Goal: Information Seeking & Learning: Compare options

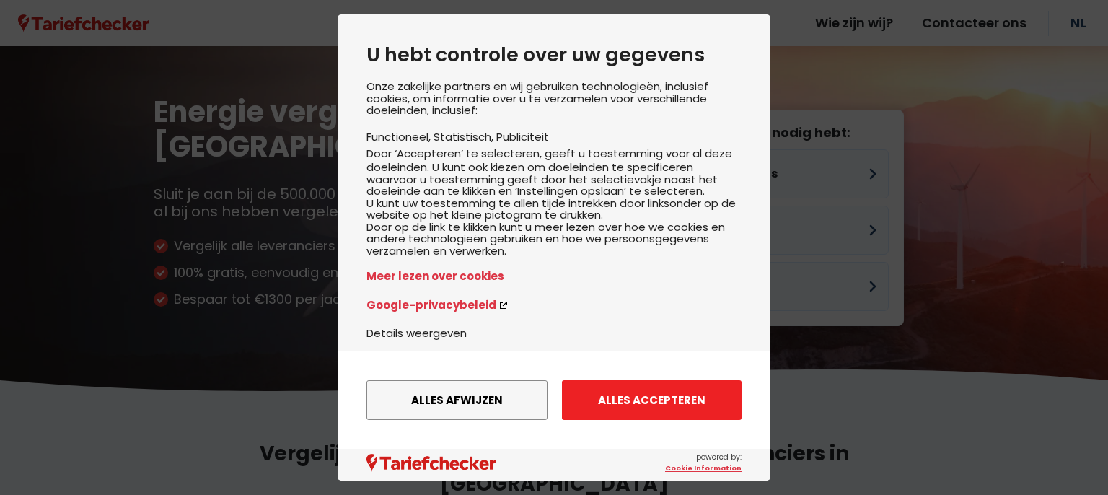
click at [690, 392] on button "Alles accepteren" at bounding box center [652, 400] width 180 height 40
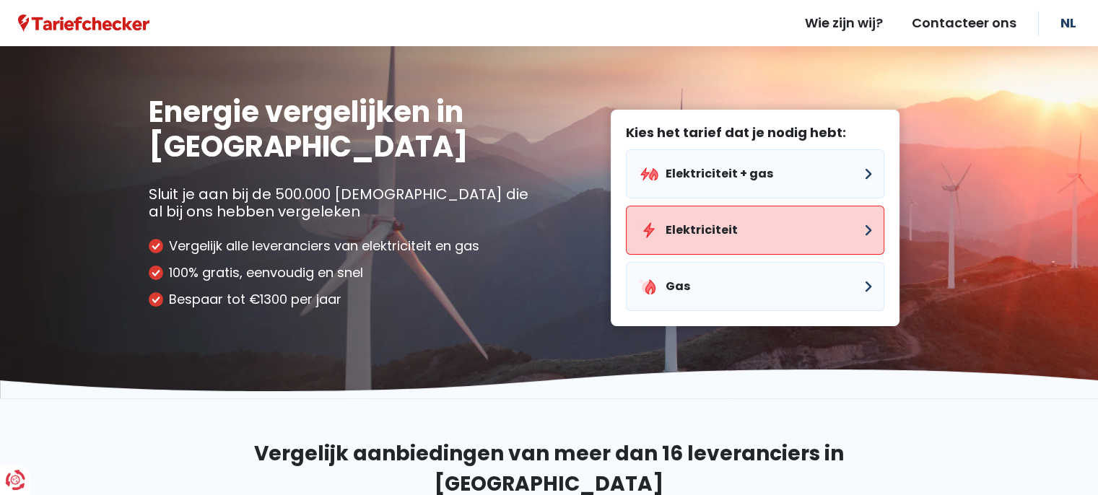
click at [759, 232] on button "Elektriciteit" at bounding box center [755, 230] width 258 height 49
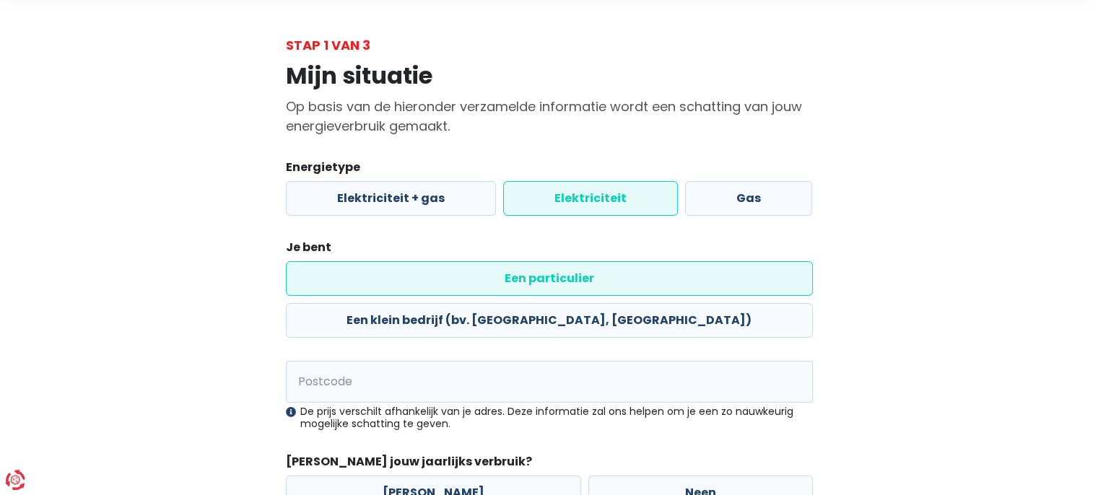
scroll to position [141, 0]
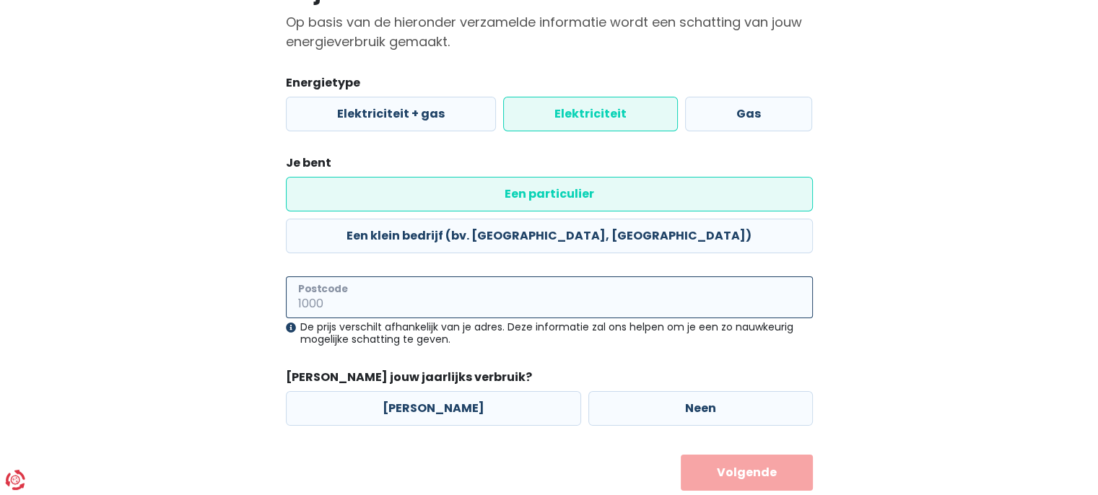
click at [432, 276] on input "Postcode" at bounding box center [549, 297] width 527 height 42
type input "1982"
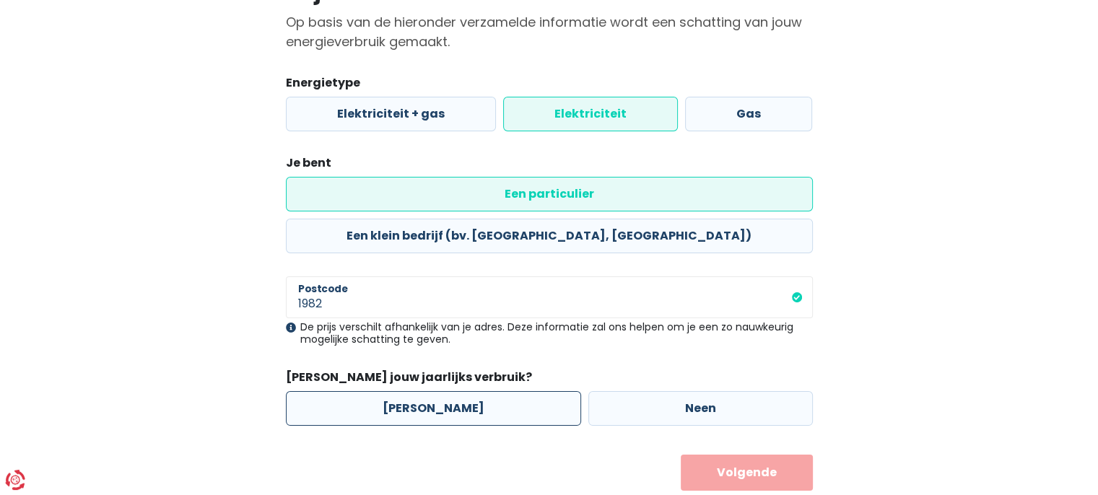
click at [442, 391] on label "[PERSON_NAME]" at bounding box center [433, 408] width 295 height 35
click at [442, 391] on input "[PERSON_NAME]" at bounding box center [433, 408] width 295 height 35
radio input "true"
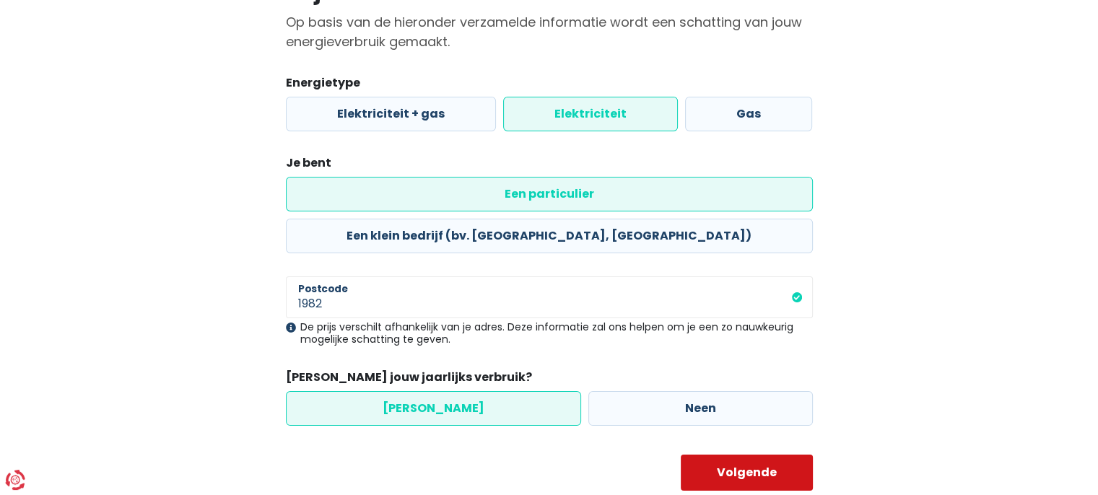
click at [748, 455] on button "Volgende" at bounding box center [746, 473] width 132 height 36
select select
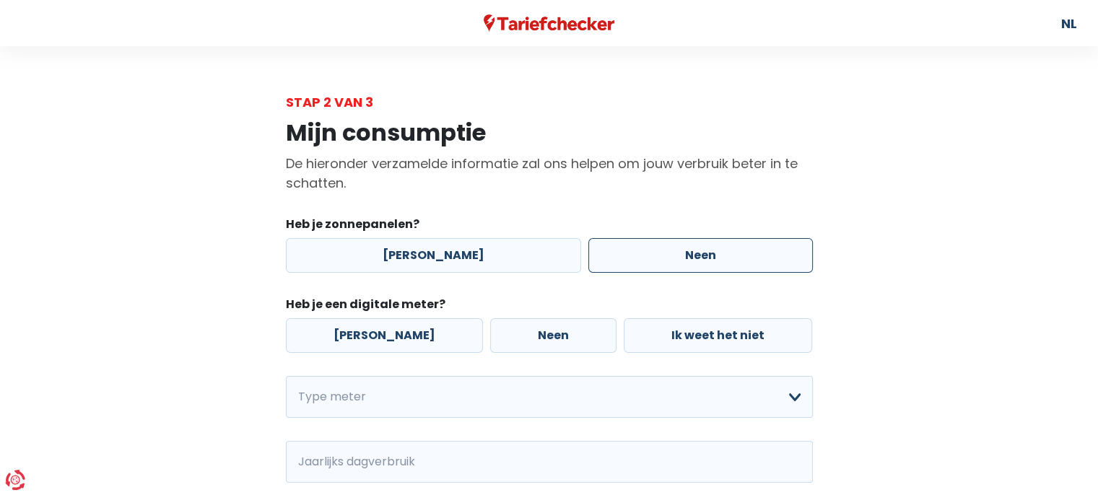
click at [779, 255] on label "Neen" at bounding box center [700, 255] width 224 height 35
click at [779, 255] on input "Neen" at bounding box center [700, 255] width 224 height 35
radio input "true"
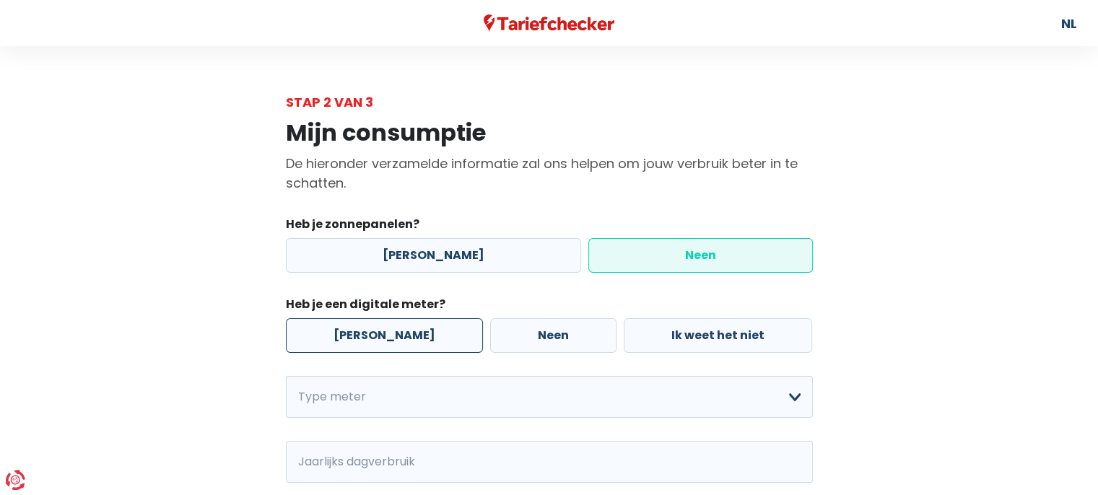
click at [366, 328] on label "[PERSON_NAME]" at bounding box center [384, 335] width 197 height 35
click at [366, 328] on input "[PERSON_NAME]" at bounding box center [384, 335] width 197 height 35
radio input "true"
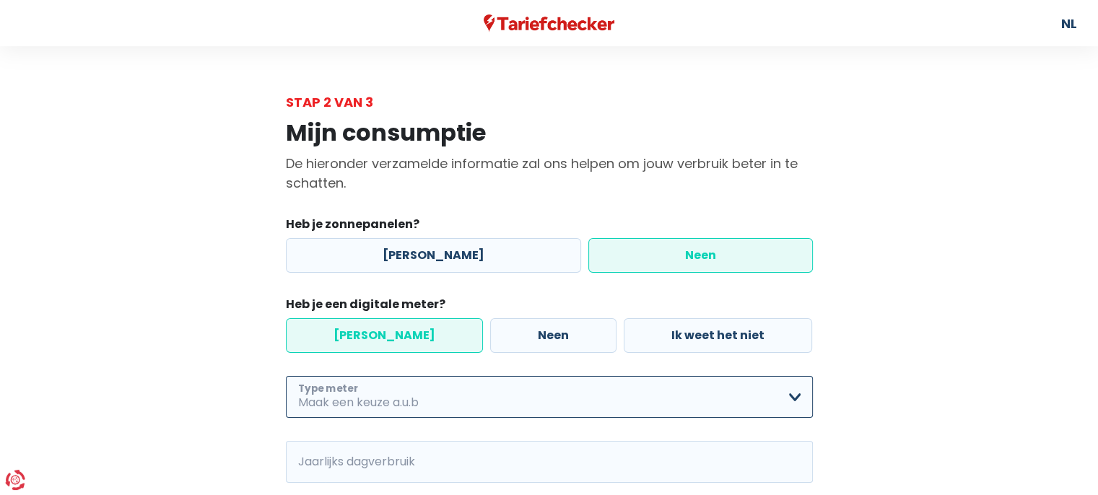
click at [401, 398] on select "Enkelvoudig Tweevoudig Enkelvoudig + uitsluitend nachttarief Tweevoudig + uitsl…" at bounding box center [549, 397] width 527 height 42
select select "day_single_rate"
click at [286, 377] on select "Enkelvoudig Tweevoudig Enkelvoudig + uitsluitend nachttarief Tweevoudig + uitsl…" at bounding box center [549, 397] width 527 height 42
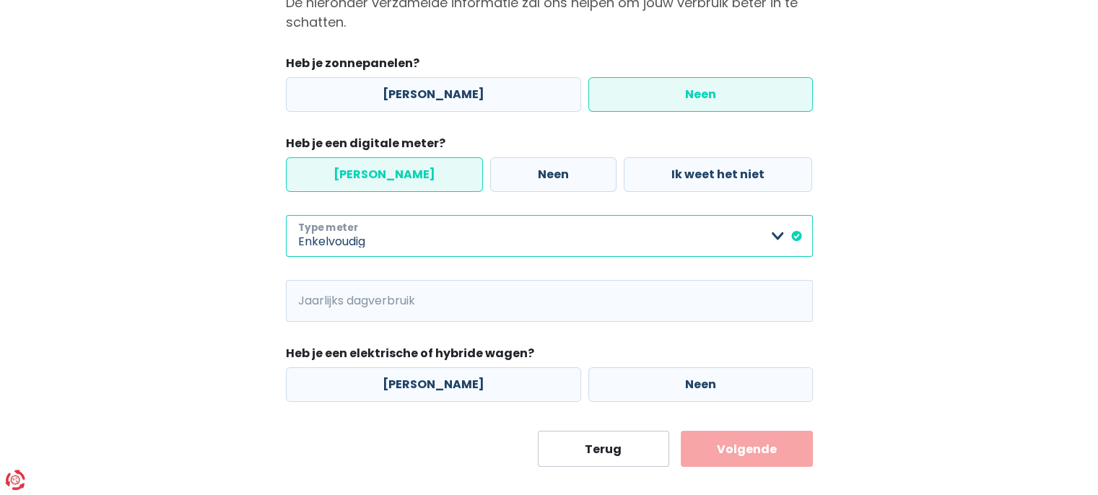
scroll to position [180, 0]
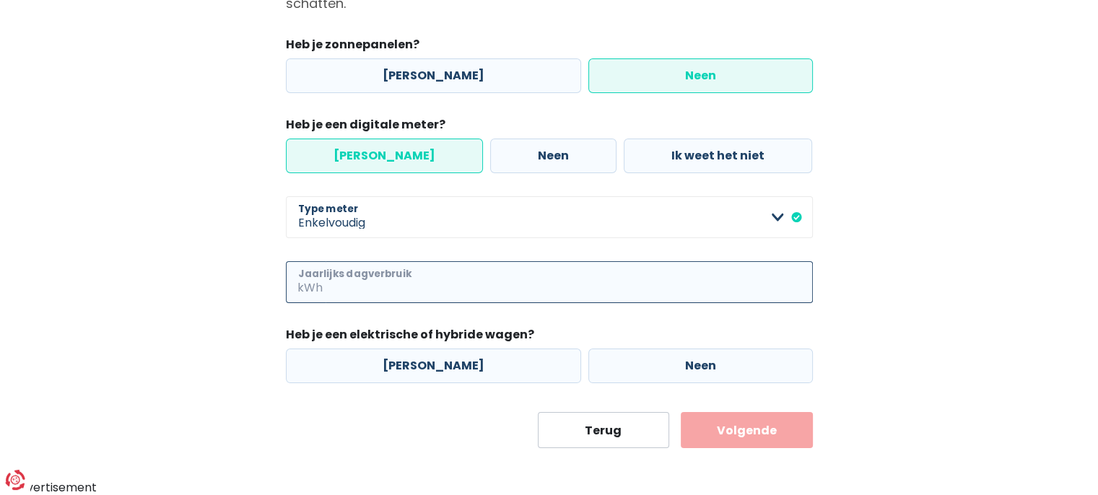
click at [390, 279] on input "Jaarlijks dagverbruik" at bounding box center [568, 282] width 487 height 42
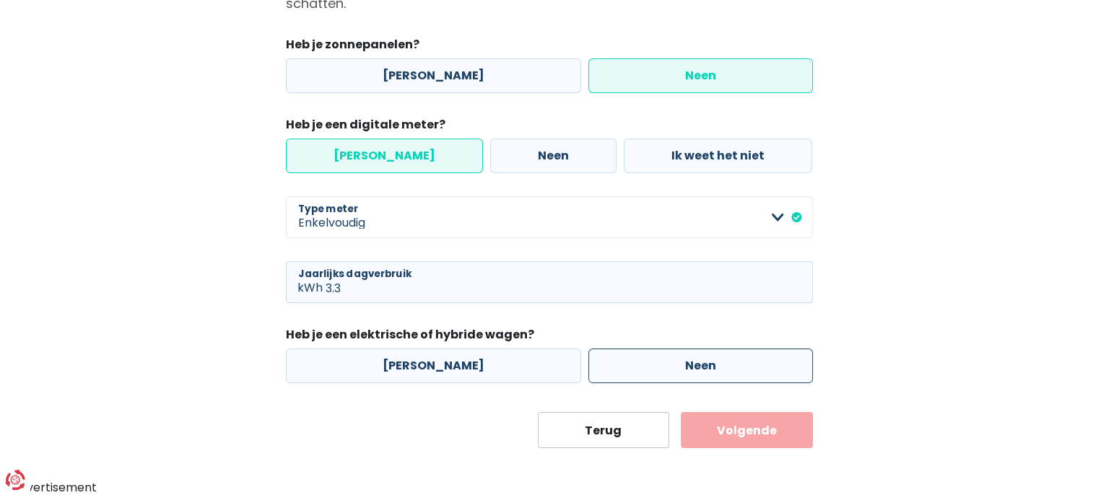
type input "3"
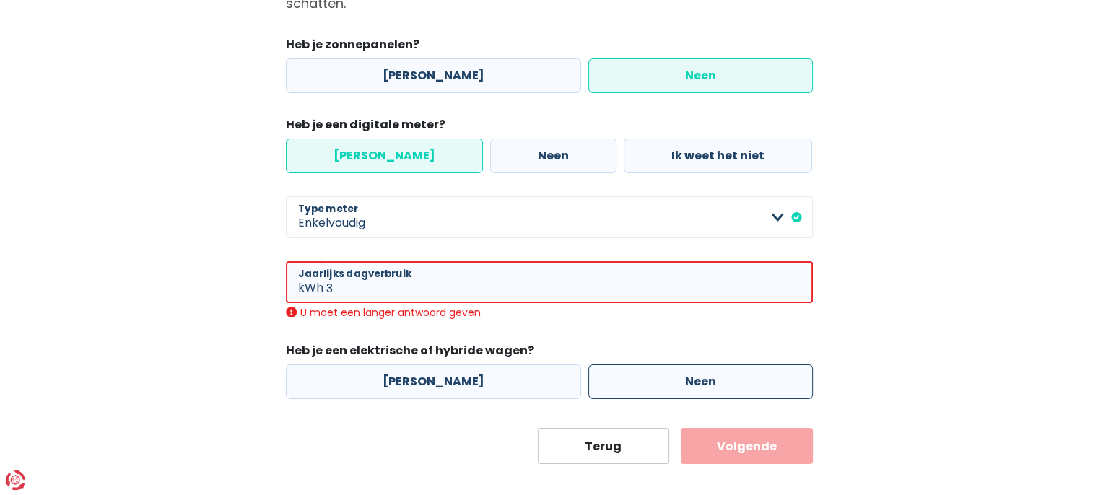
click at [647, 367] on label "Neen" at bounding box center [700, 381] width 224 height 35
click at [647, 367] on input "Neen" at bounding box center [700, 381] width 224 height 35
radio input "true"
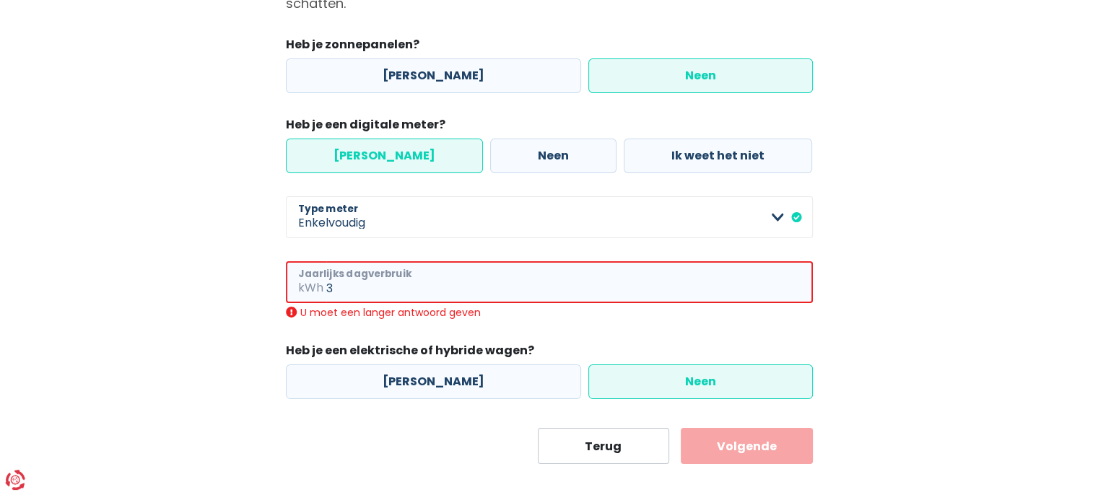
click at [410, 286] on input "3" at bounding box center [569, 282] width 486 height 42
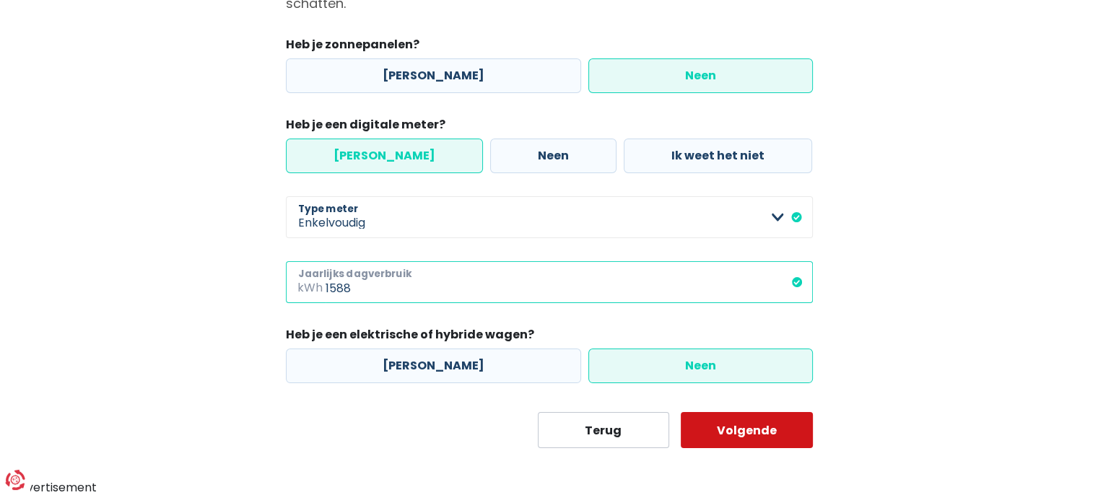
type input "1588"
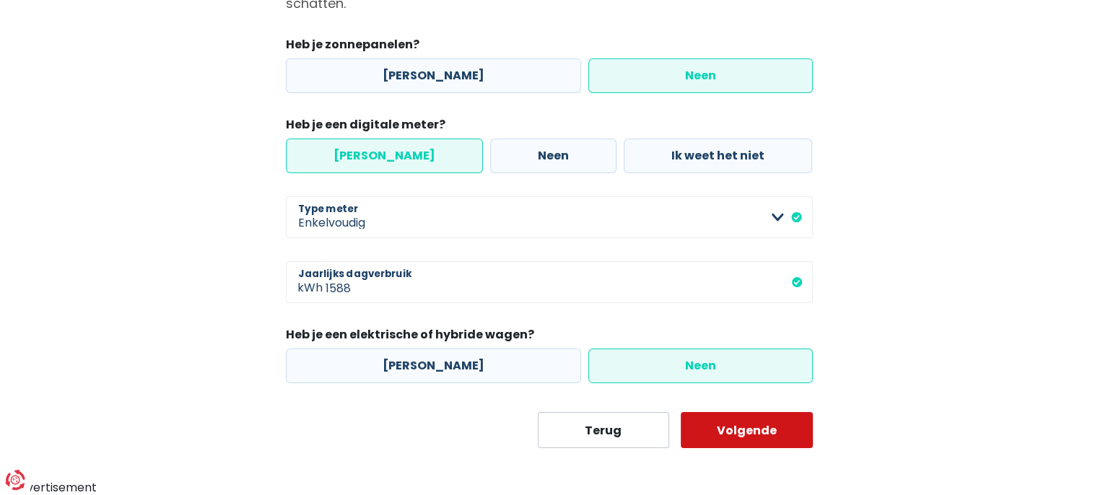
click at [733, 434] on button "Volgende" at bounding box center [746, 430] width 132 height 36
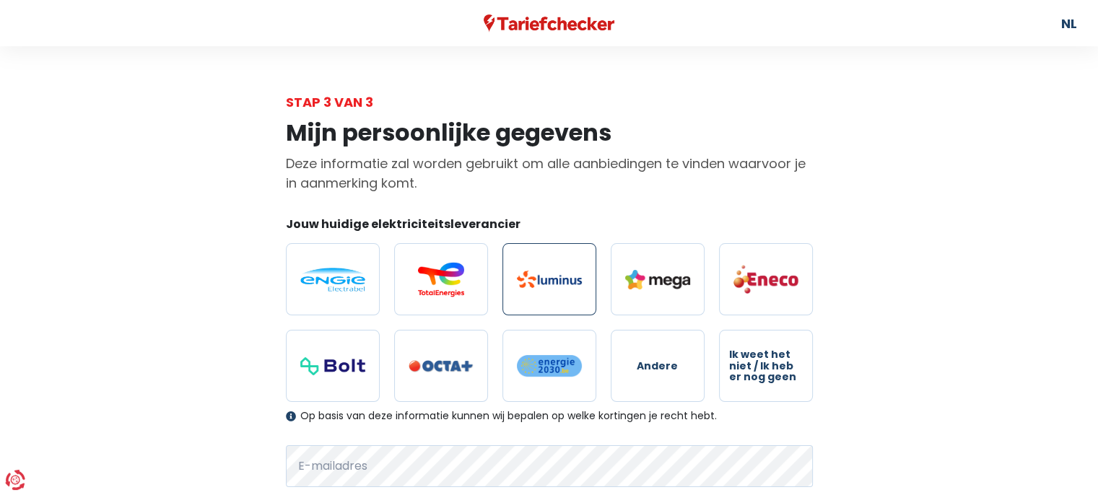
click at [548, 276] on img at bounding box center [549, 279] width 65 height 17
click at [548, 276] on input "radio" at bounding box center [549, 279] width 94 height 72
radio input "true"
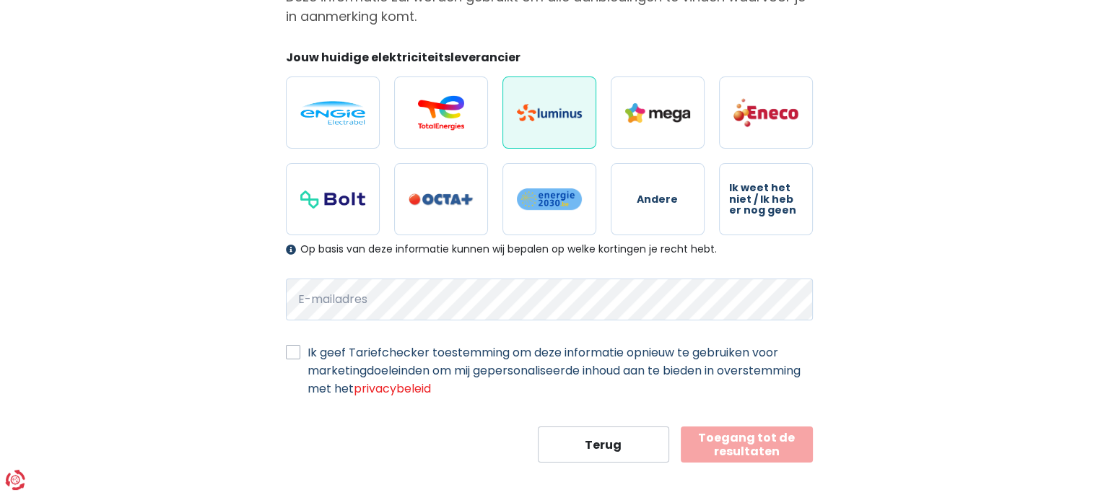
scroll to position [179, 0]
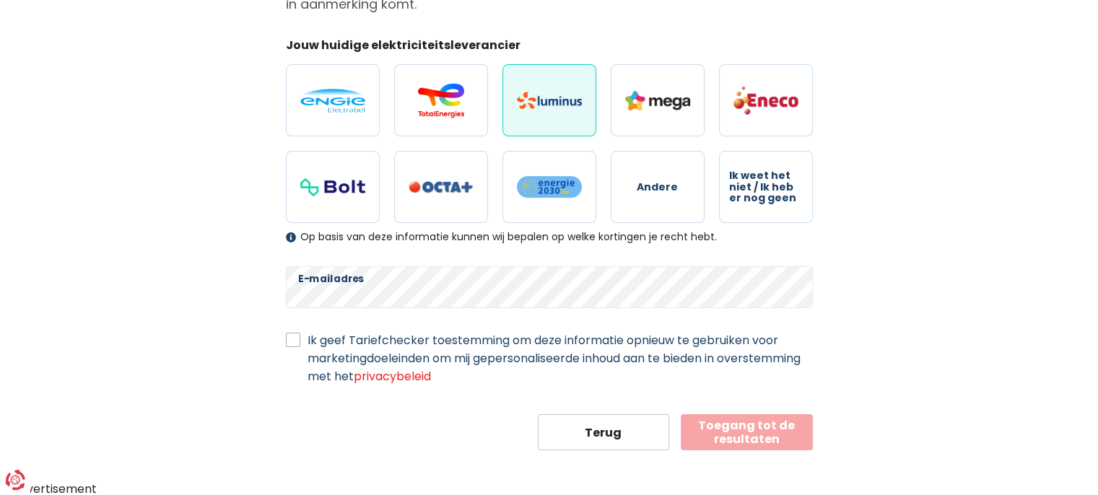
click at [315, 341] on label "Ik geef Tariefchecker toestemming om deze informatie opnieuw te gebruiken voor …" at bounding box center [559, 358] width 505 height 54
click at [300, 341] on input "Ik geef Tariefchecker toestemming om deze informatie opnieuw te gebruiken voor …" at bounding box center [293, 338] width 14 height 14
checkbox input "true"
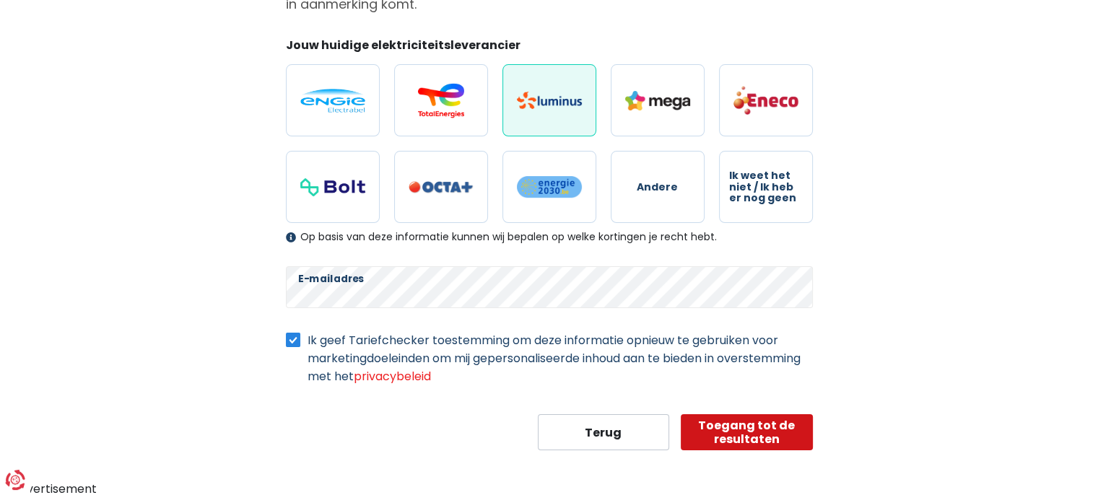
click at [763, 431] on button "Toegang tot de resultaten" at bounding box center [746, 432] width 132 height 36
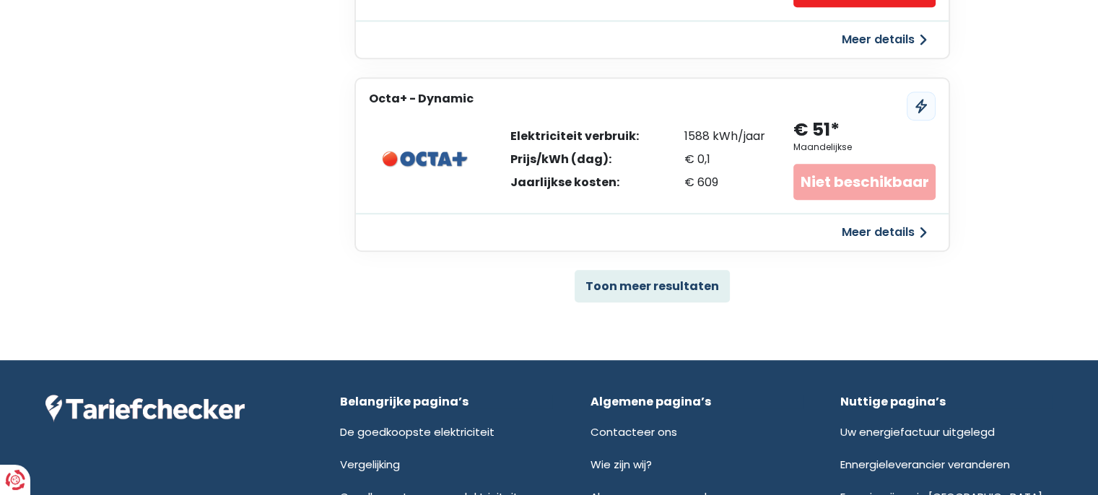
scroll to position [1010, 0]
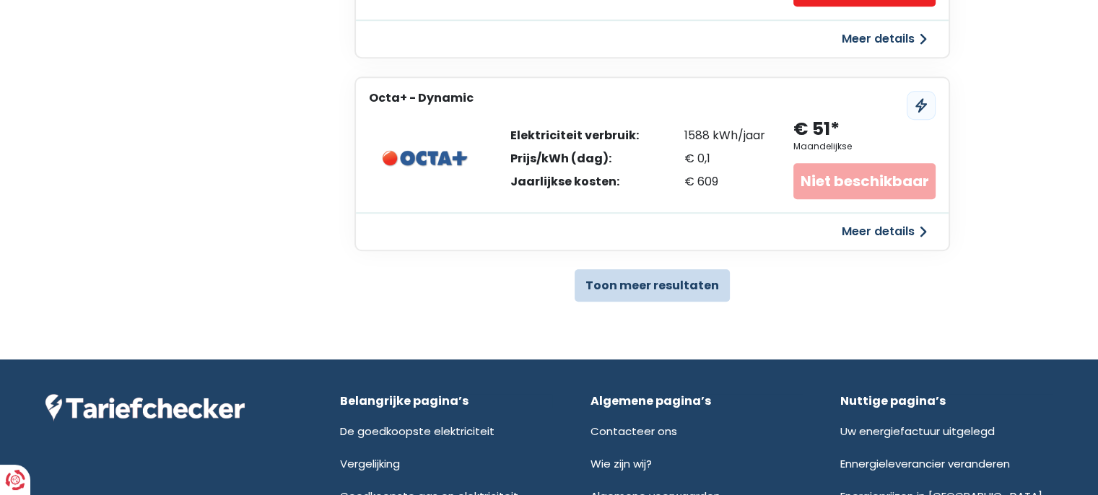
click at [673, 284] on button "Toon meer resultaten" at bounding box center [651, 285] width 155 height 32
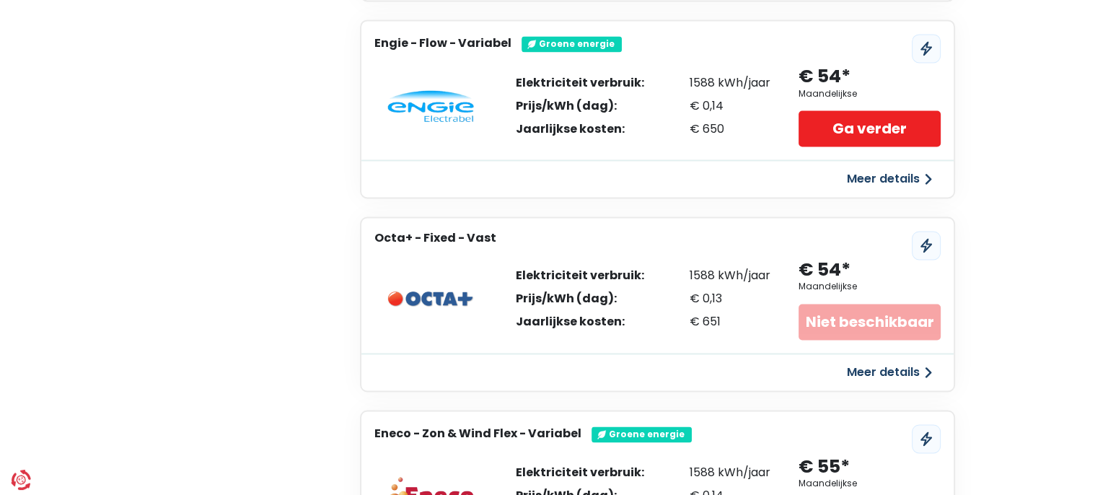
scroll to position [2237, 0]
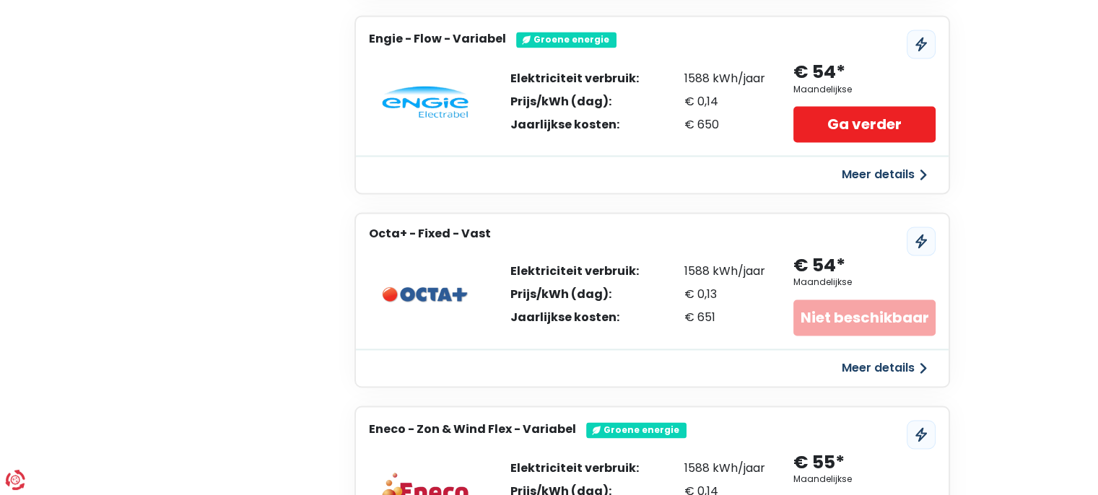
click at [890, 355] on button "Meer details" at bounding box center [884, 368] width 102 height 26
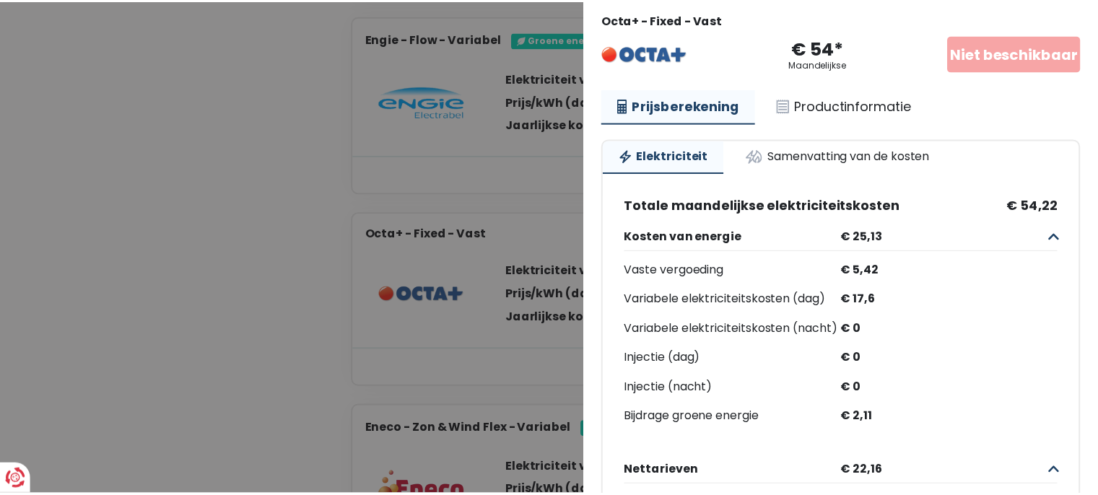
scroll to position [0, 0]
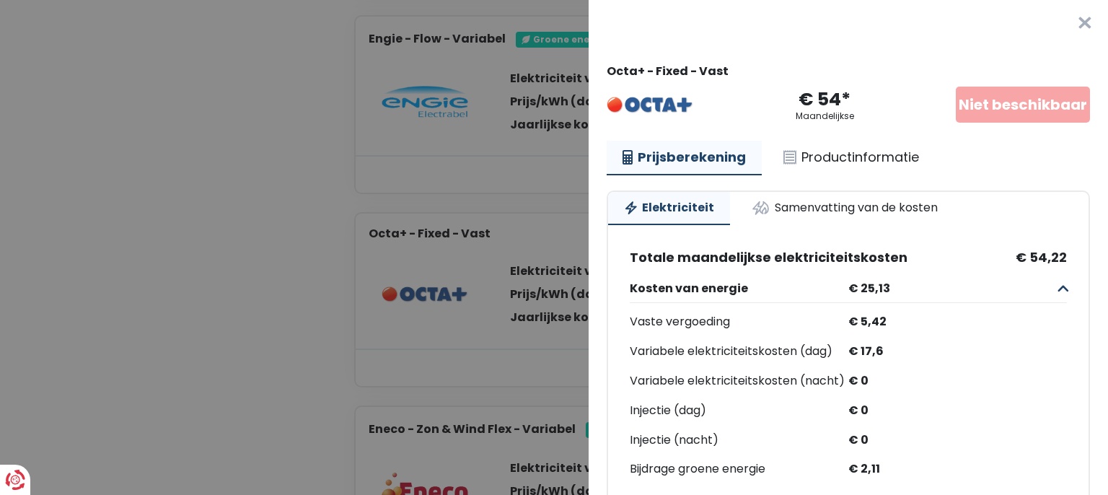
drag, startPoint x: 110, startPoint y: 295, endPoint x: 136, endPoint y: 286, distance: 27.4
click at [115, 295] on Vast "Plus de détails - Octa × Octa+ - Fixed - Vast € 54* Maandelijkse Niet beschikba…" at bounding box center [554, 247] width 1108 height 495
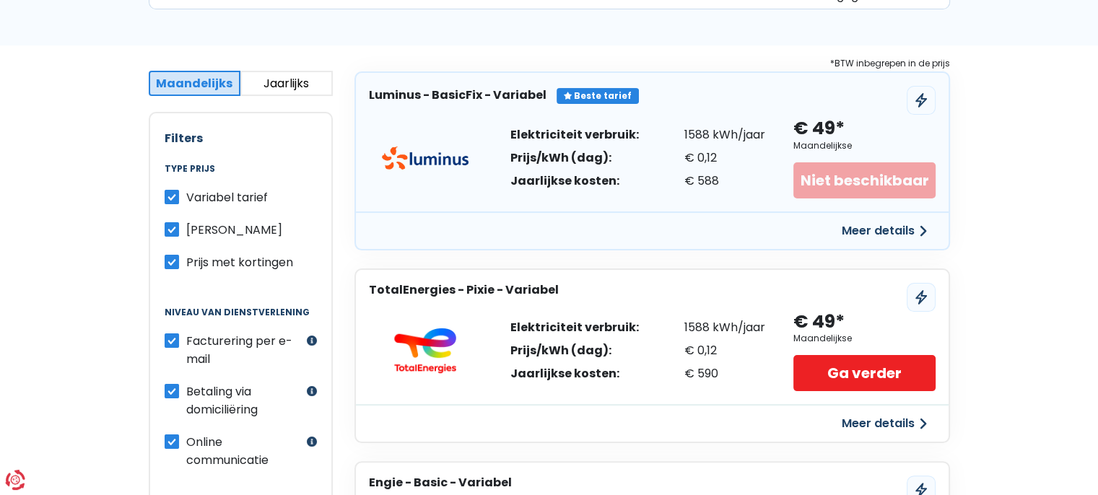
scroll to position [72, 0]
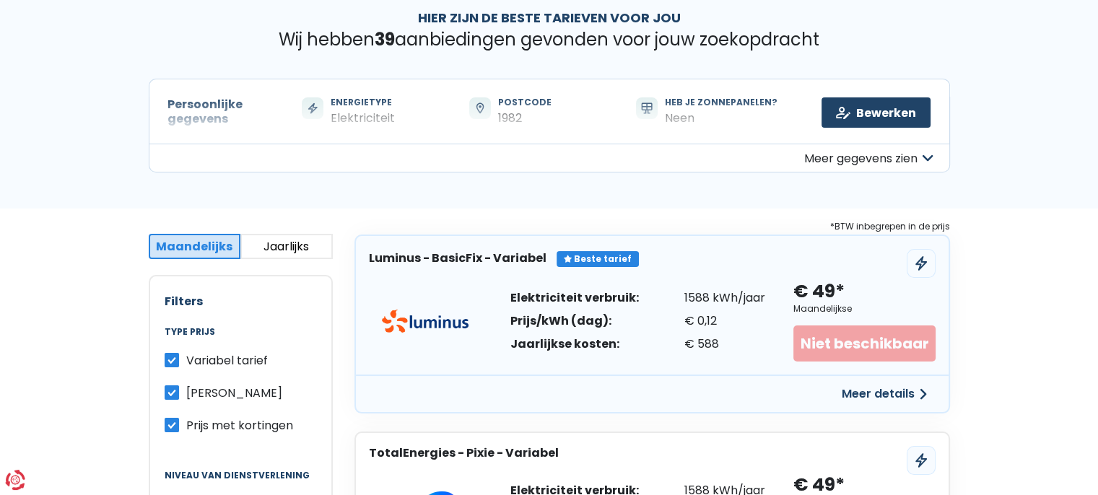
click at [186, 360] on label "Variabel tarief" at bounding box center [227, 360] width 82 height 18
click at [172, 360] on input "Variabel tarief" at bounding box center [172, 358] width 14 height 14
checkbox input "false"
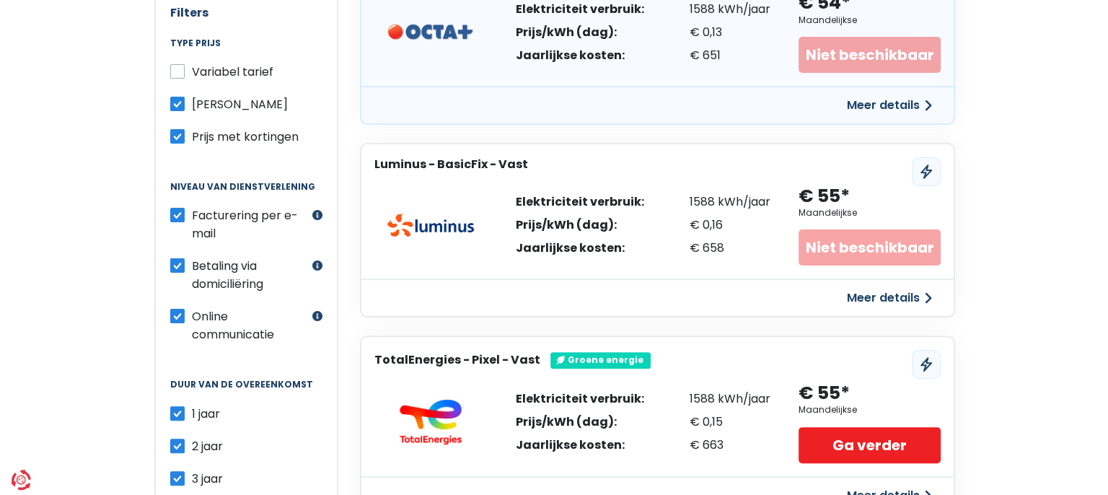
scroll to position [216, 0]
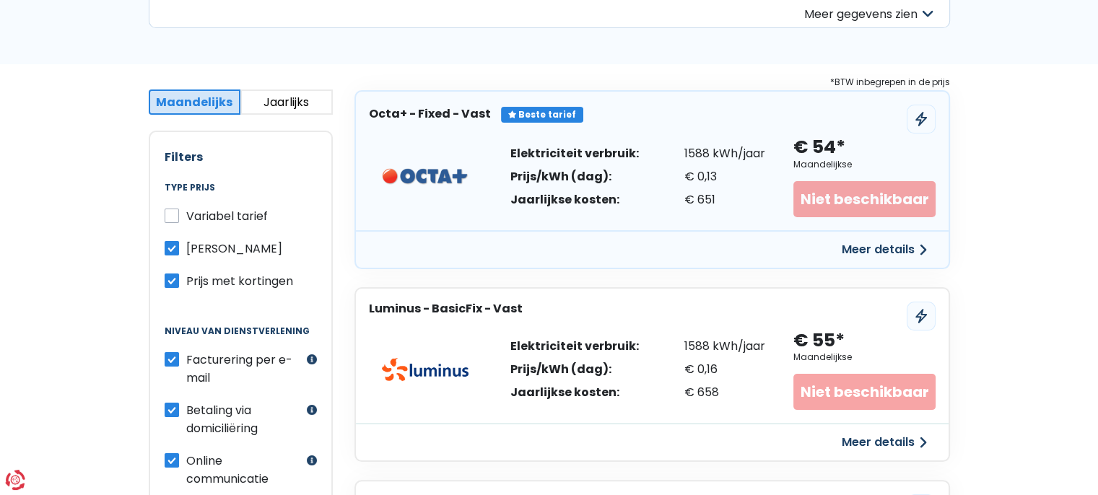
click at [883, 248] on button "Meer details" at bounding box center [884, 250] width 102 height 26
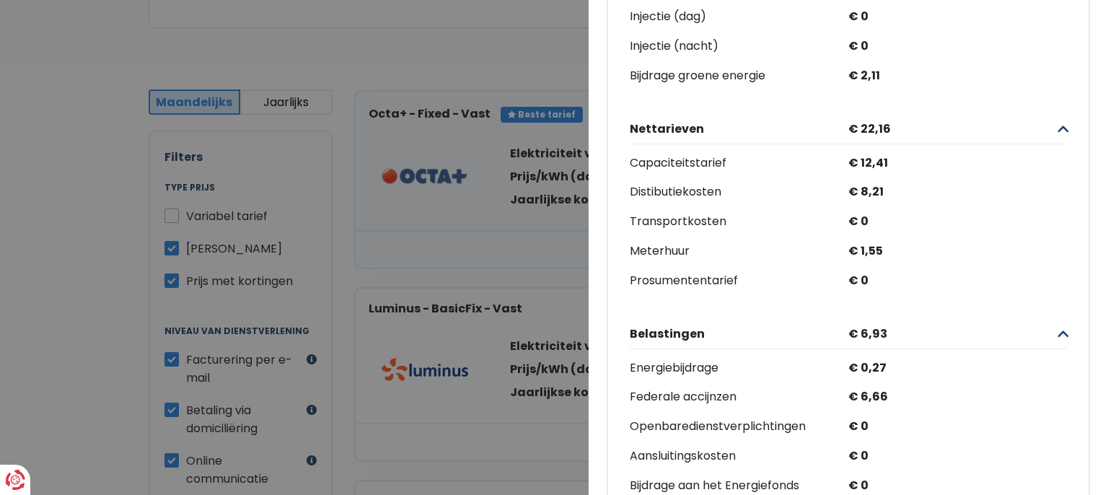
scroll to position [433, 0]
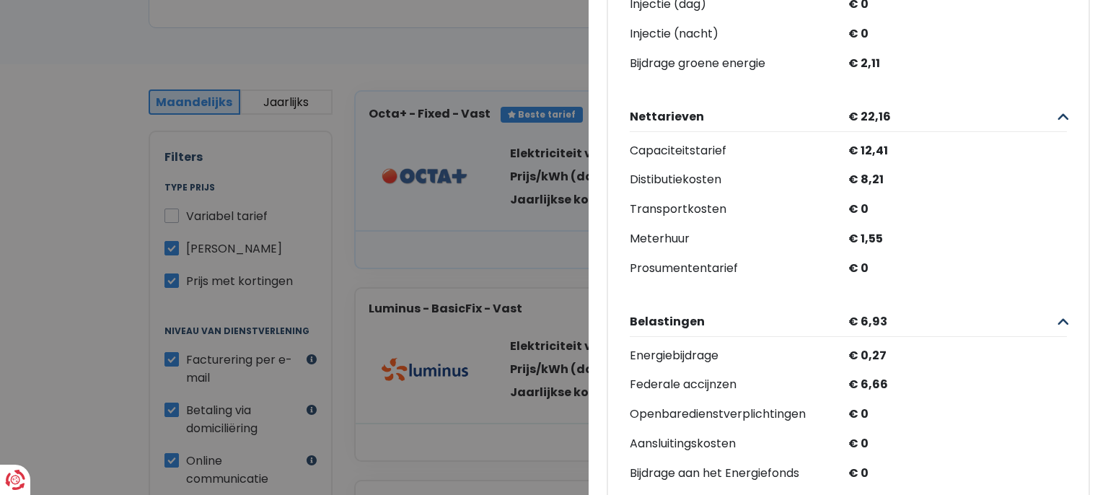
click at [426, 280] on Vast "Plus de détails - Octa × Beste tarief Octa+ - Fixed - Vast € 54* Maandelijkse N…" at bounding box center [554, 247] width 1108 height 495
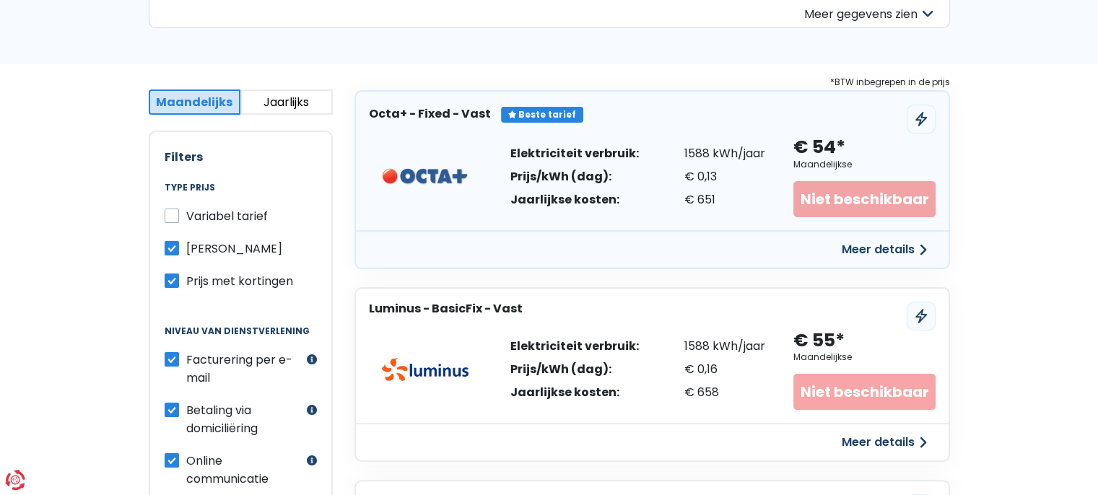
click at [870, 256] on button "Meer details" at bounding box center [884, 250] width 102 height 26
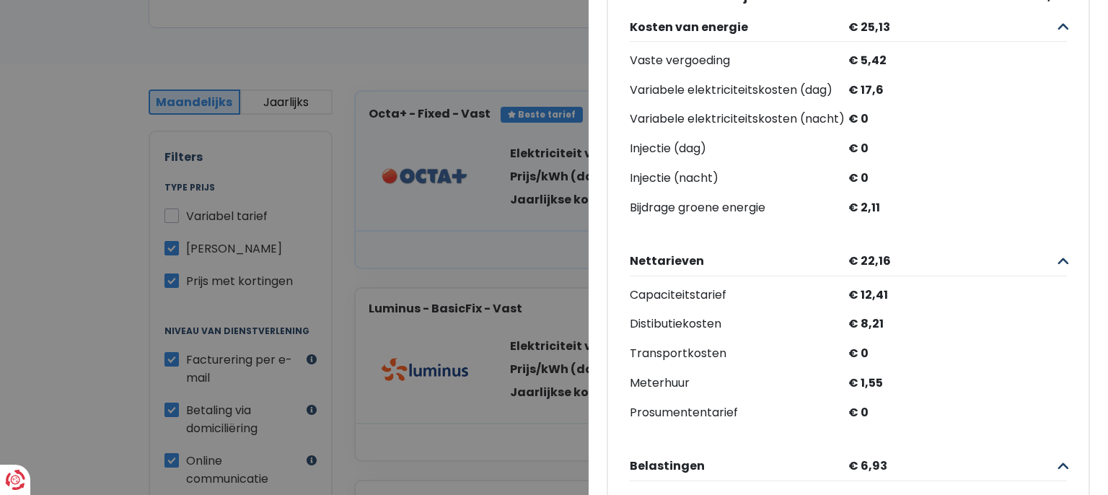
scroll to position [494, 0]
